Goal: Information Seeking & Learning: Learn about a topic

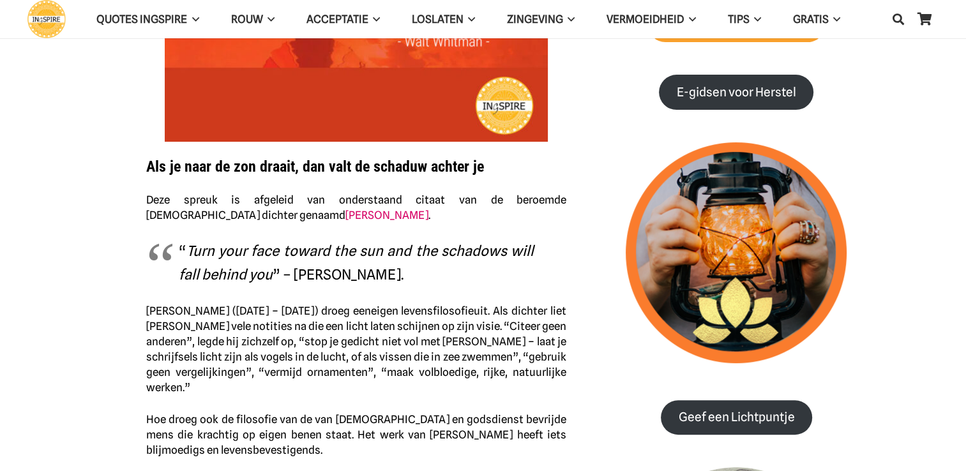
scroll to position [402, 0]
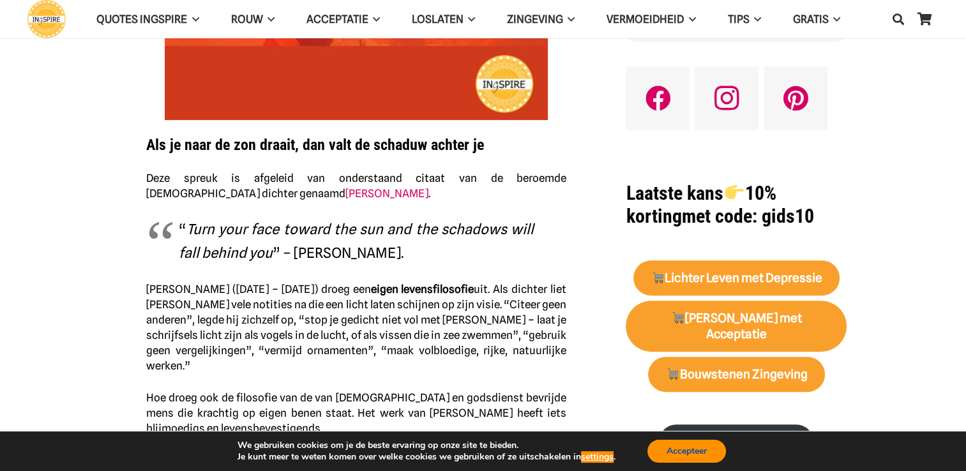
click at [704, 455] on button "Accepteer" at bounding box center [687, 451] width 79 height 23
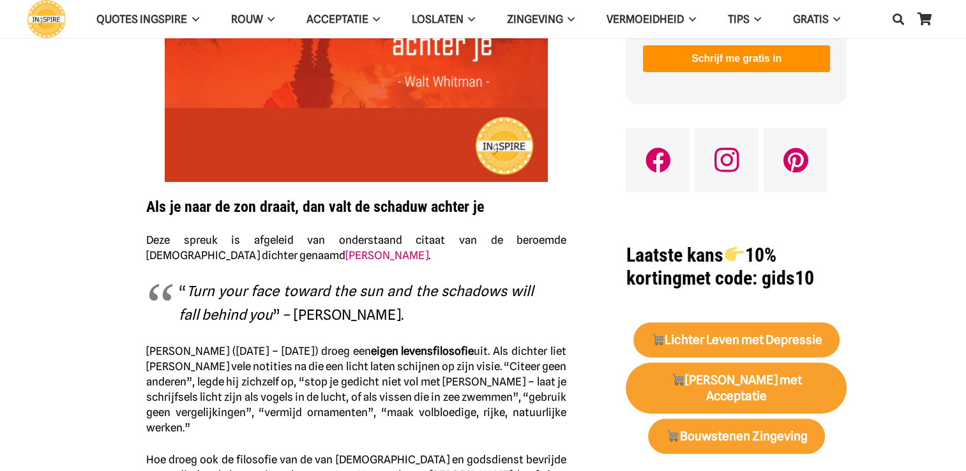
scroll to position [338, 0]
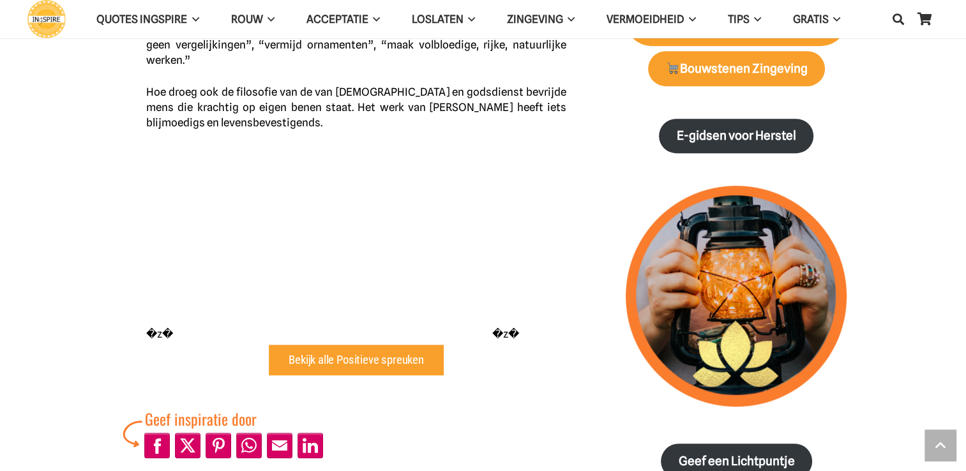
scroll to position [703, 0]
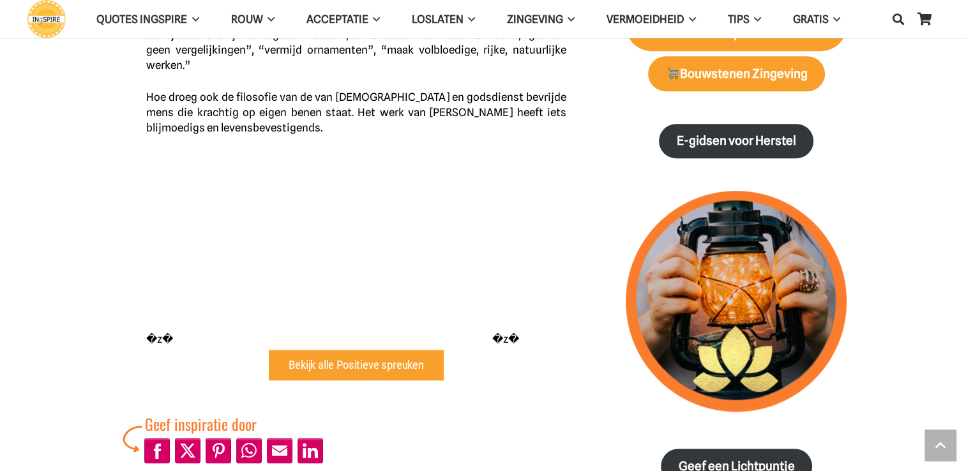
click at [492, 336] on div "�z� �z�" at bounding box center [356, 248] width 420 height 195
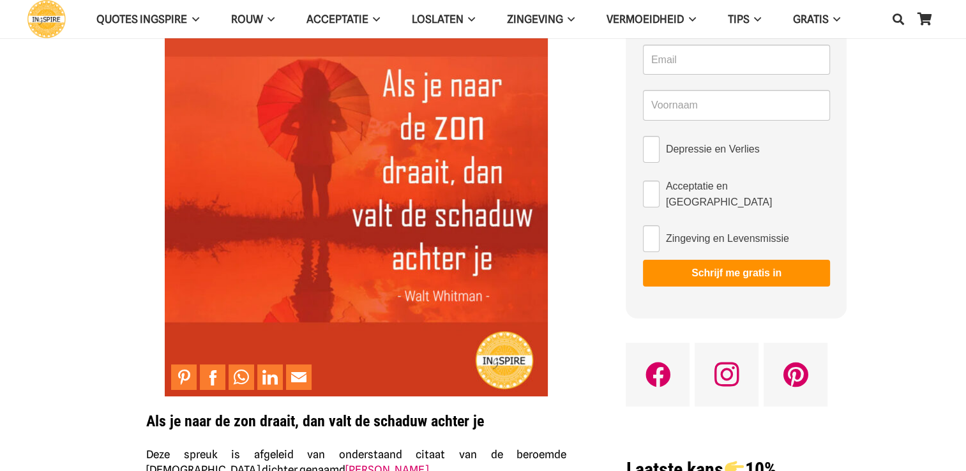
scroll to position [0, 0]
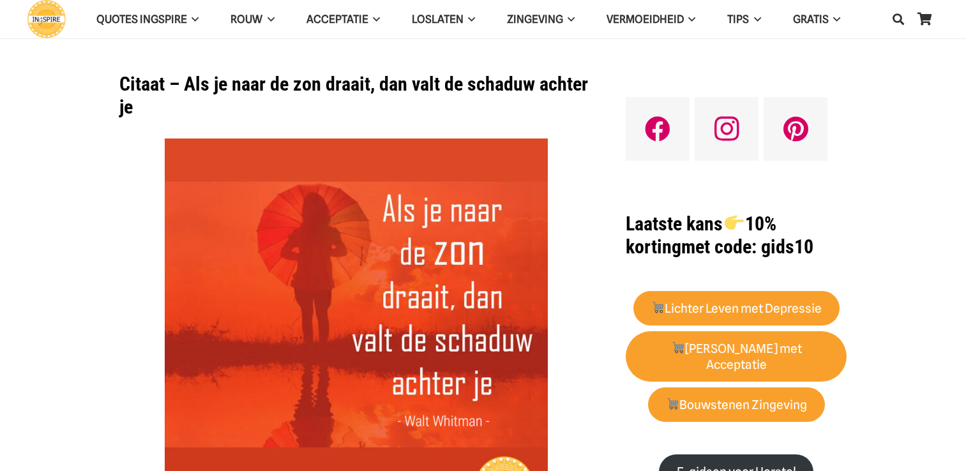
scroll to position [337, 0]
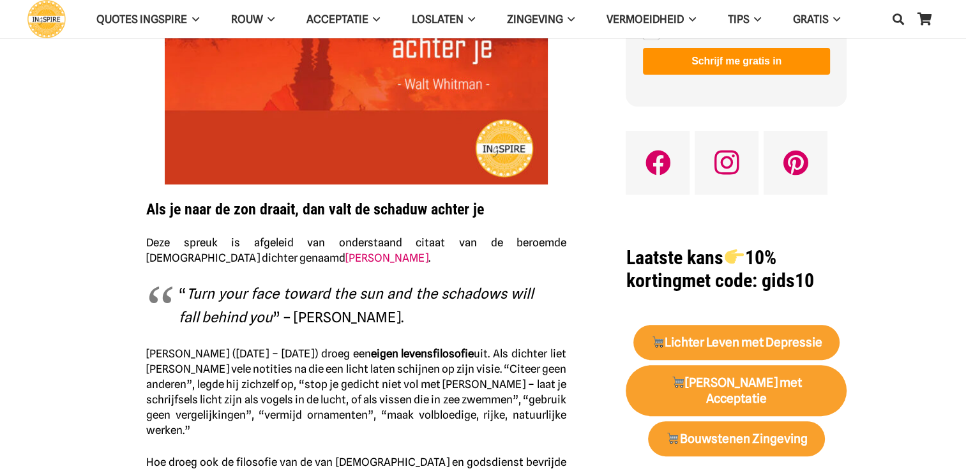
drag, startPoint x: 515, startPoint y: 417, endPoint x: 522, endPoint y: 415, distance: 7.3
click at [516, 417] on p "[PERSON_NAME] ([DATE] – [DATE]) droeg een eigen levensfilosofie uit. Als dichte…" at bounding box center [356, 392] width 420 height 92
click at [522, 414] on p "[PERSON_NAME] ([DATE] – [DATE]) droeg een eigen levensfilosofie uit. Als dichte…" at bounding box center [356, 392] width 420 height 92
drag, startPoint x: 572, startPoint y: 413, endPoint x: 526, endPoint y: 405, distance: 46.6
click at [519, 415] on div "Als je naar de zon draait, dan valt de schaduw achter je Deze spreuk is afgelei…" at bounding box center [356, 275] width 453 height 948
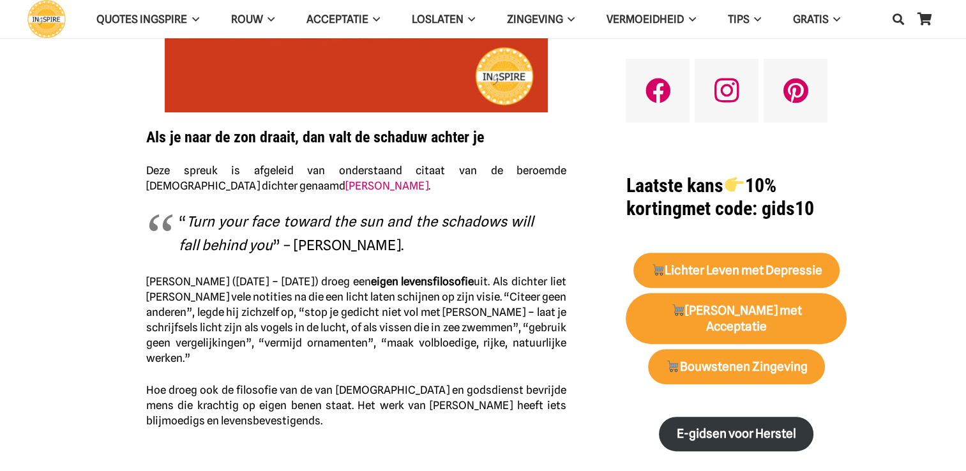
scroll to position [465, 0]
